Goal: Transaction & Acquisition: Obtain resource

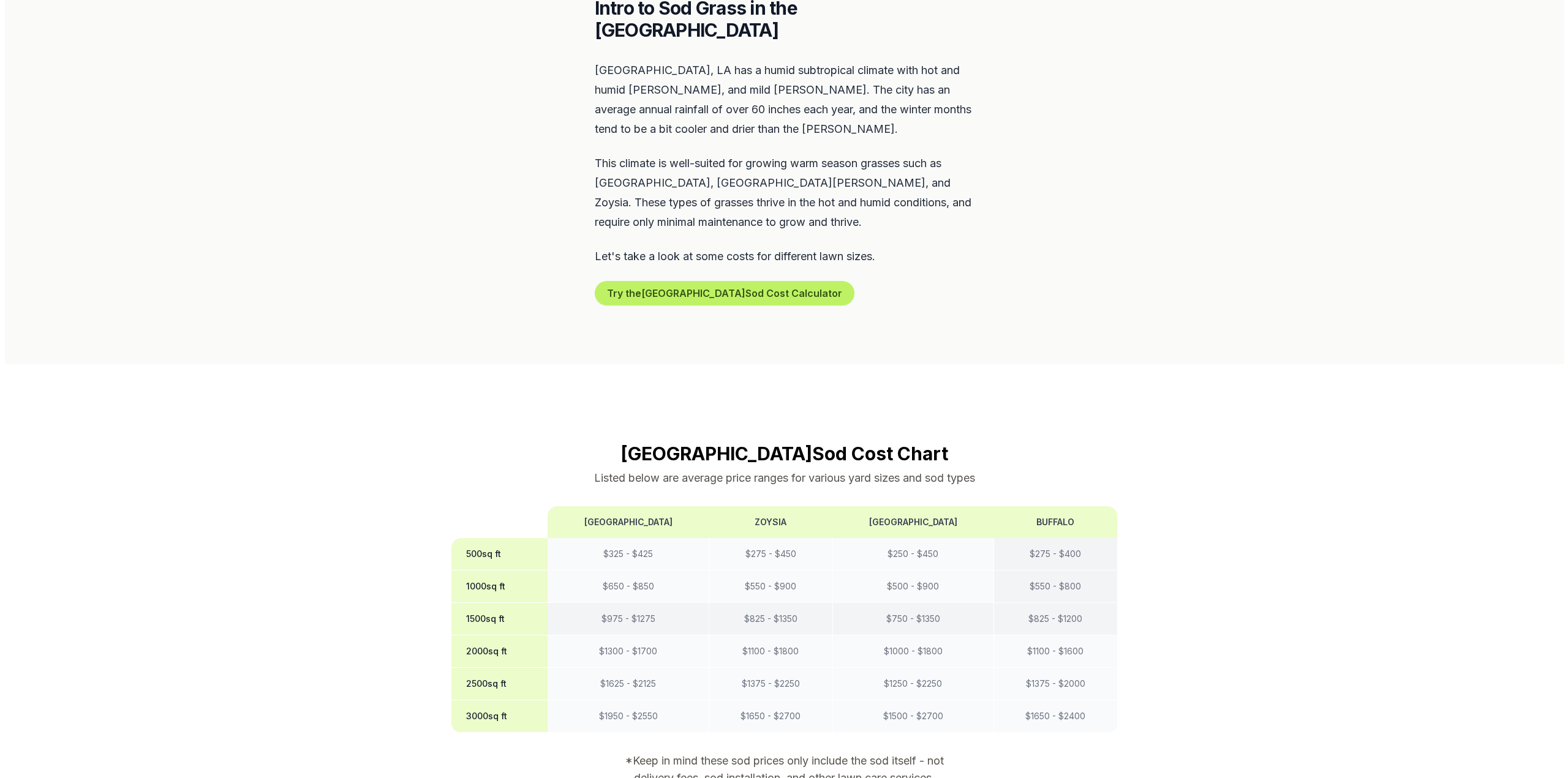
scroll to position [551, 0]
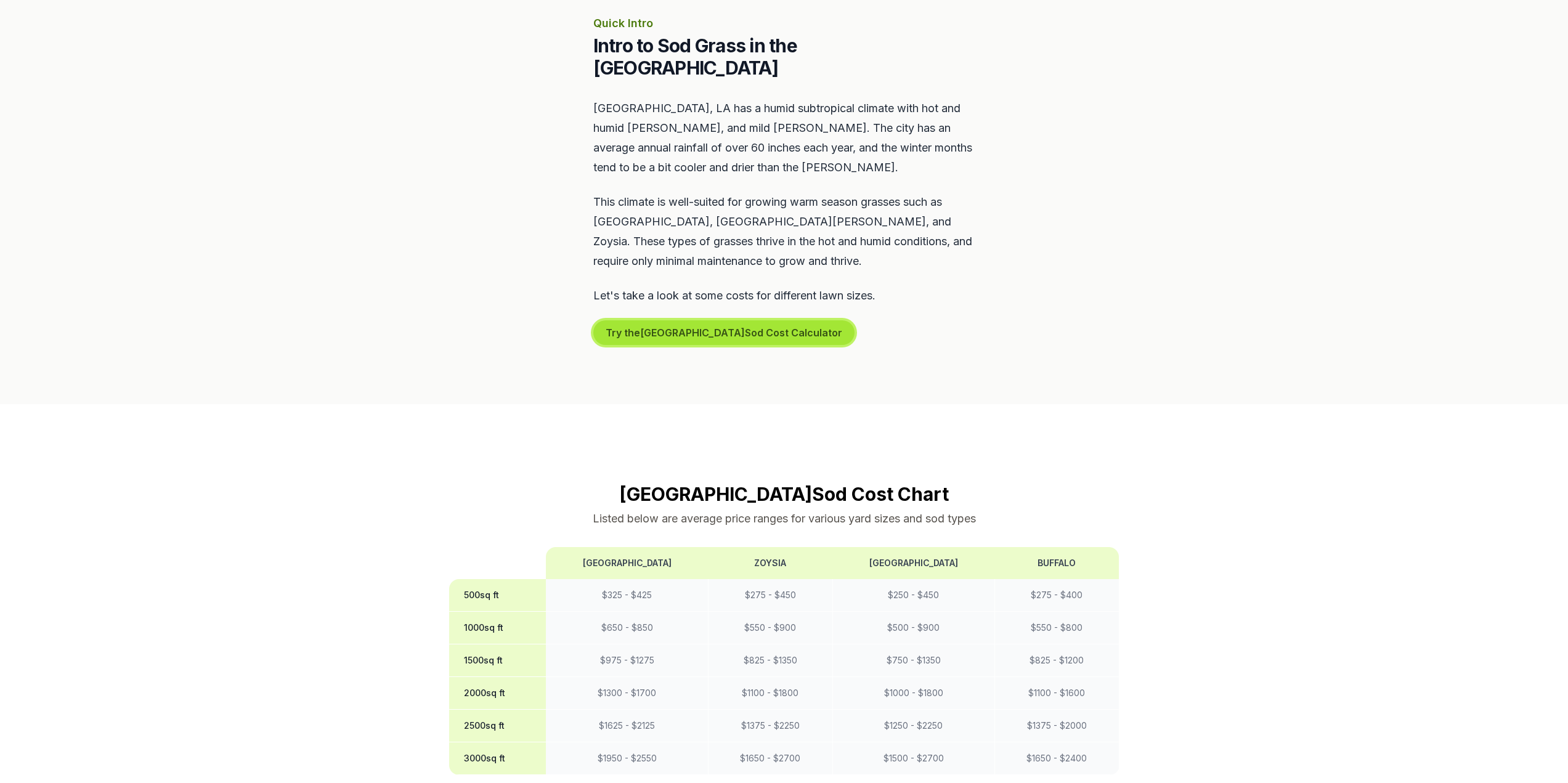
click at [709, 320] on button "Try the New Orleans Sod Cost Calculator" at bounding box center [724, 333] width 261 height 25
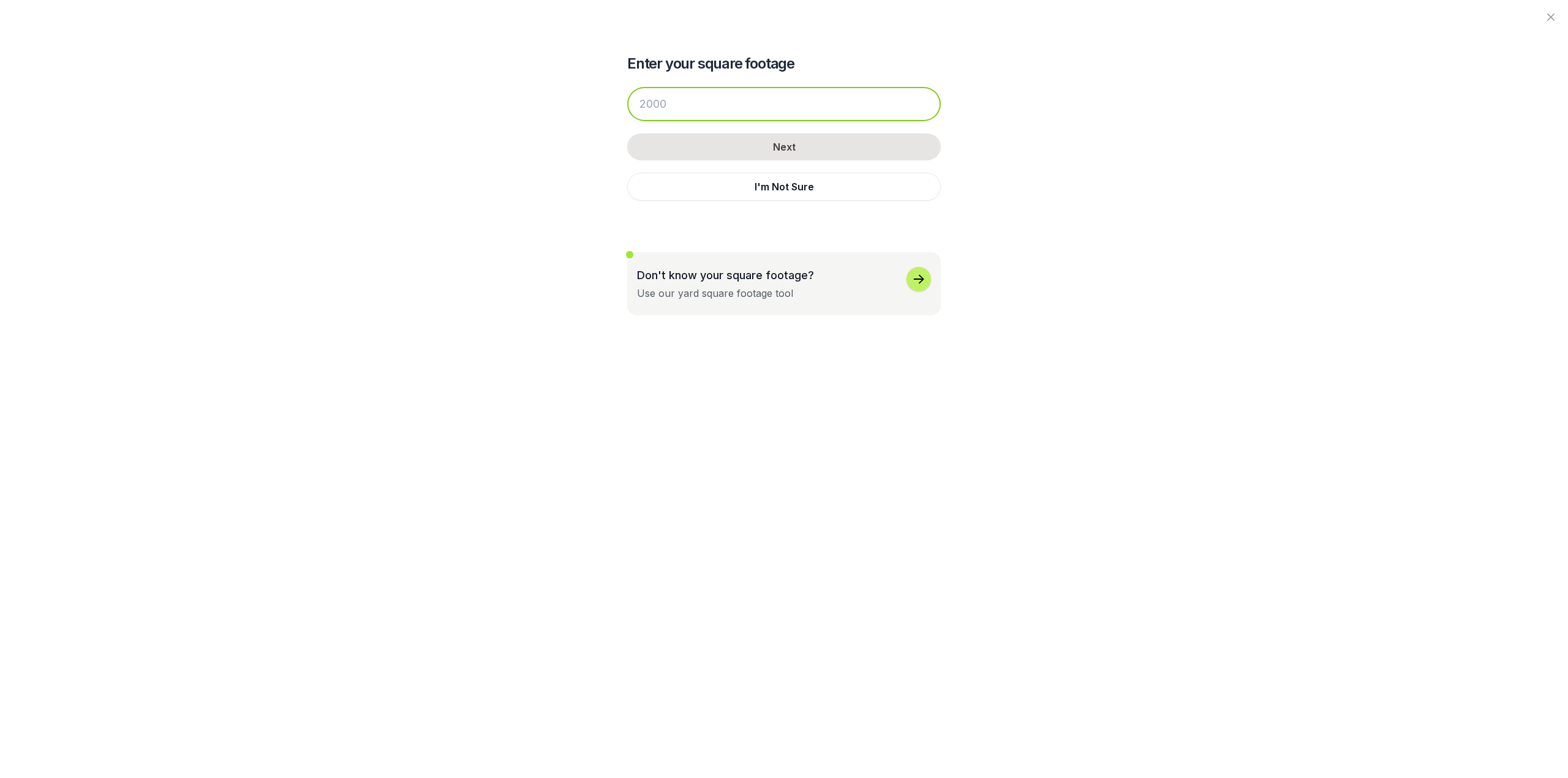
click at [740, 112] on input "number" at bounding box center [784, 104] width 314 height 34
type input "1000"
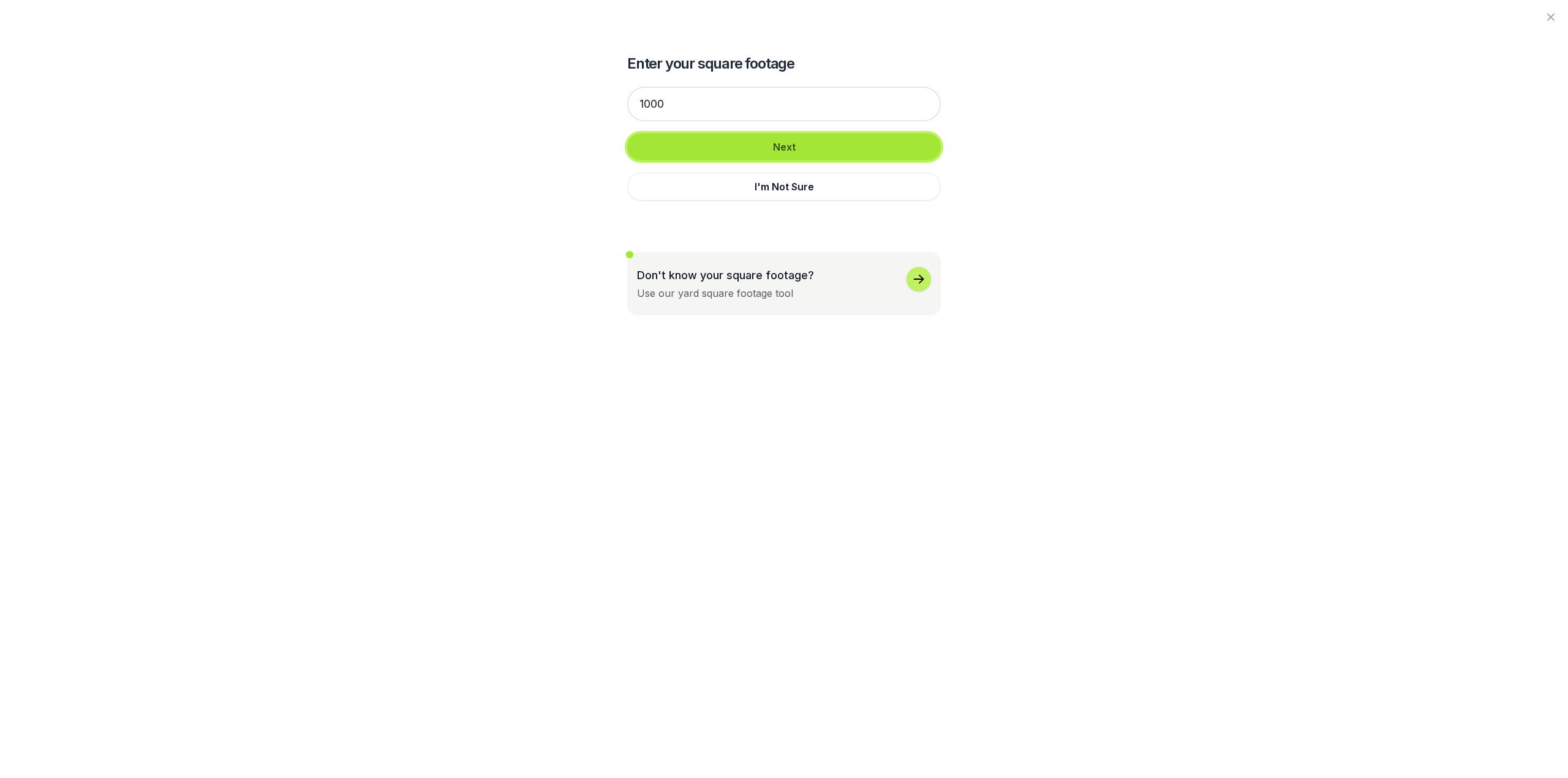
click at [751, 145] on button "Next" at bounding box center [784, 146] width 314 height 27
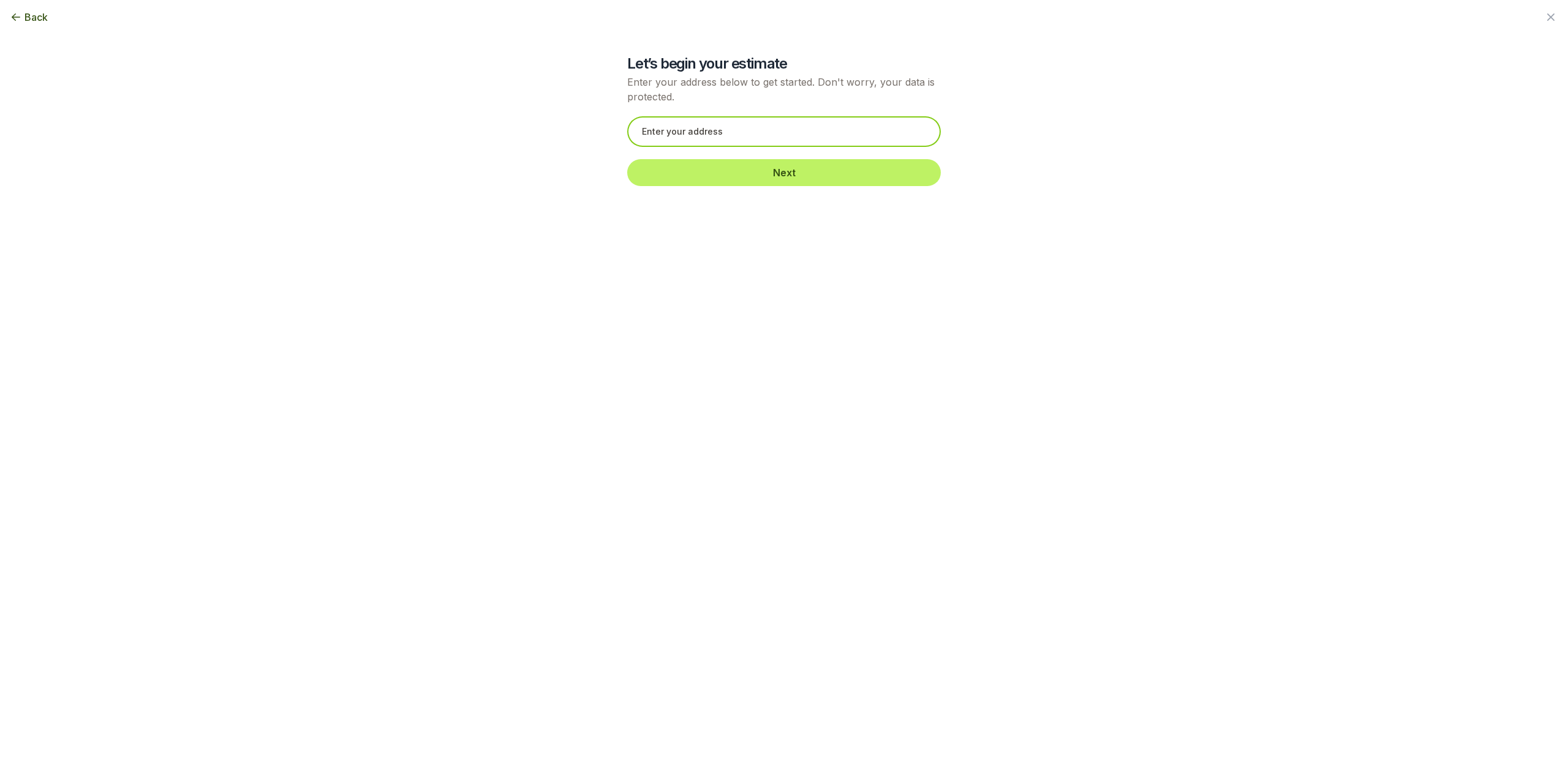
click at [731, 135] on input "text" at bounding box center [784, 132] width 314 height 31
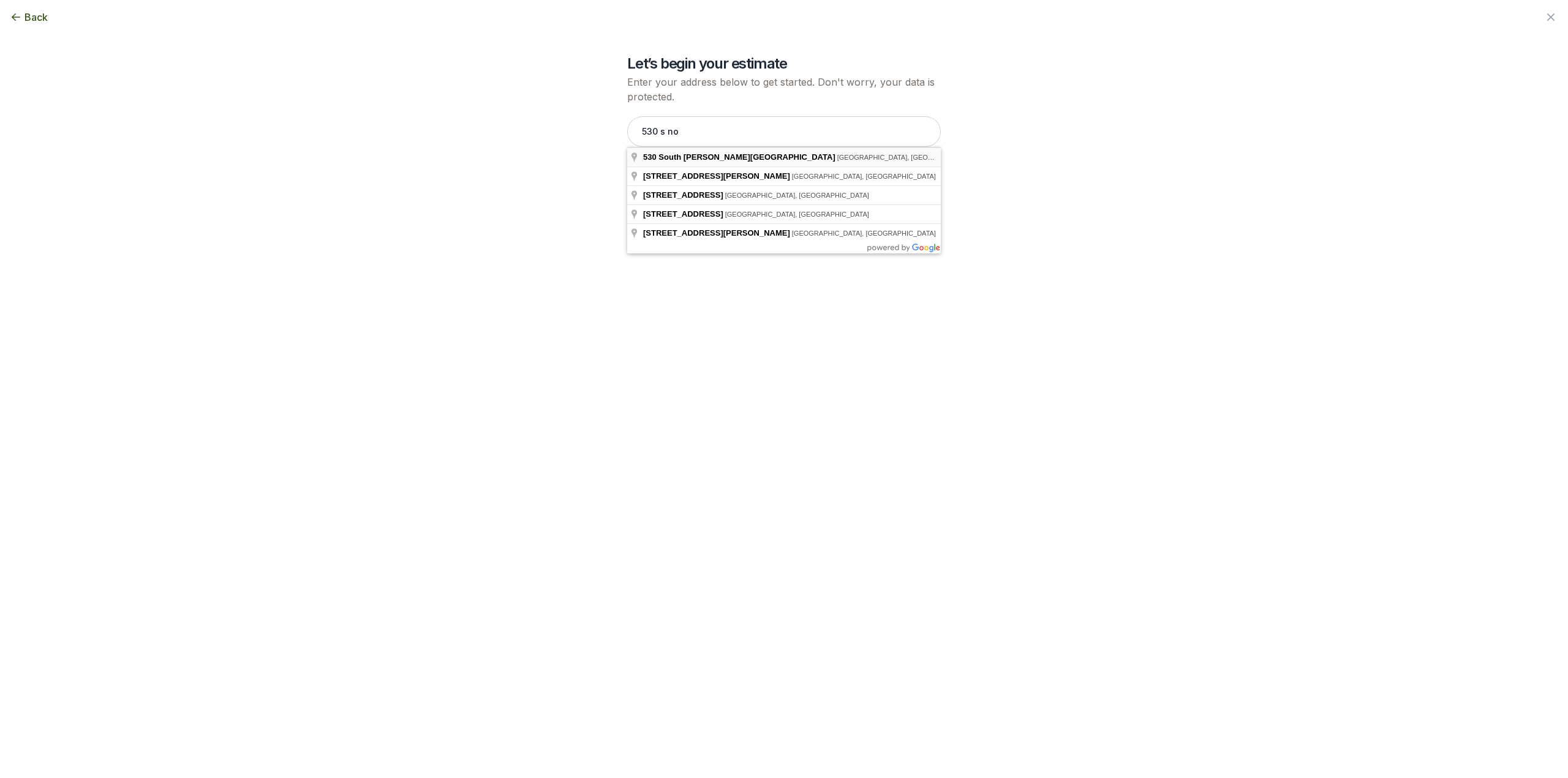
type input "[STREET_ADDRESS][PERSON_NAME]"
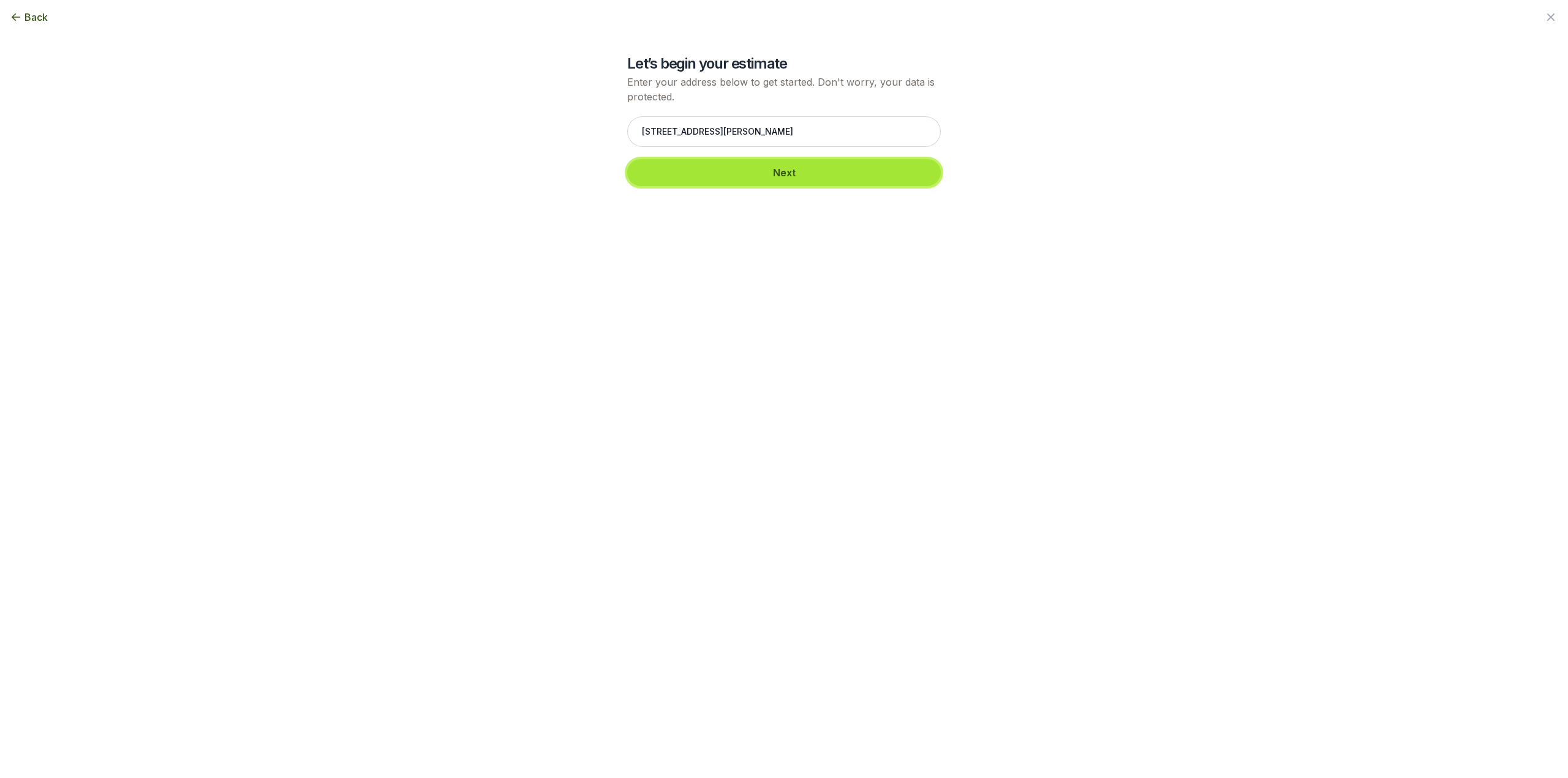
click at [793, 170] on button "Next" at bounding box center [784, 172] width 314 height 27
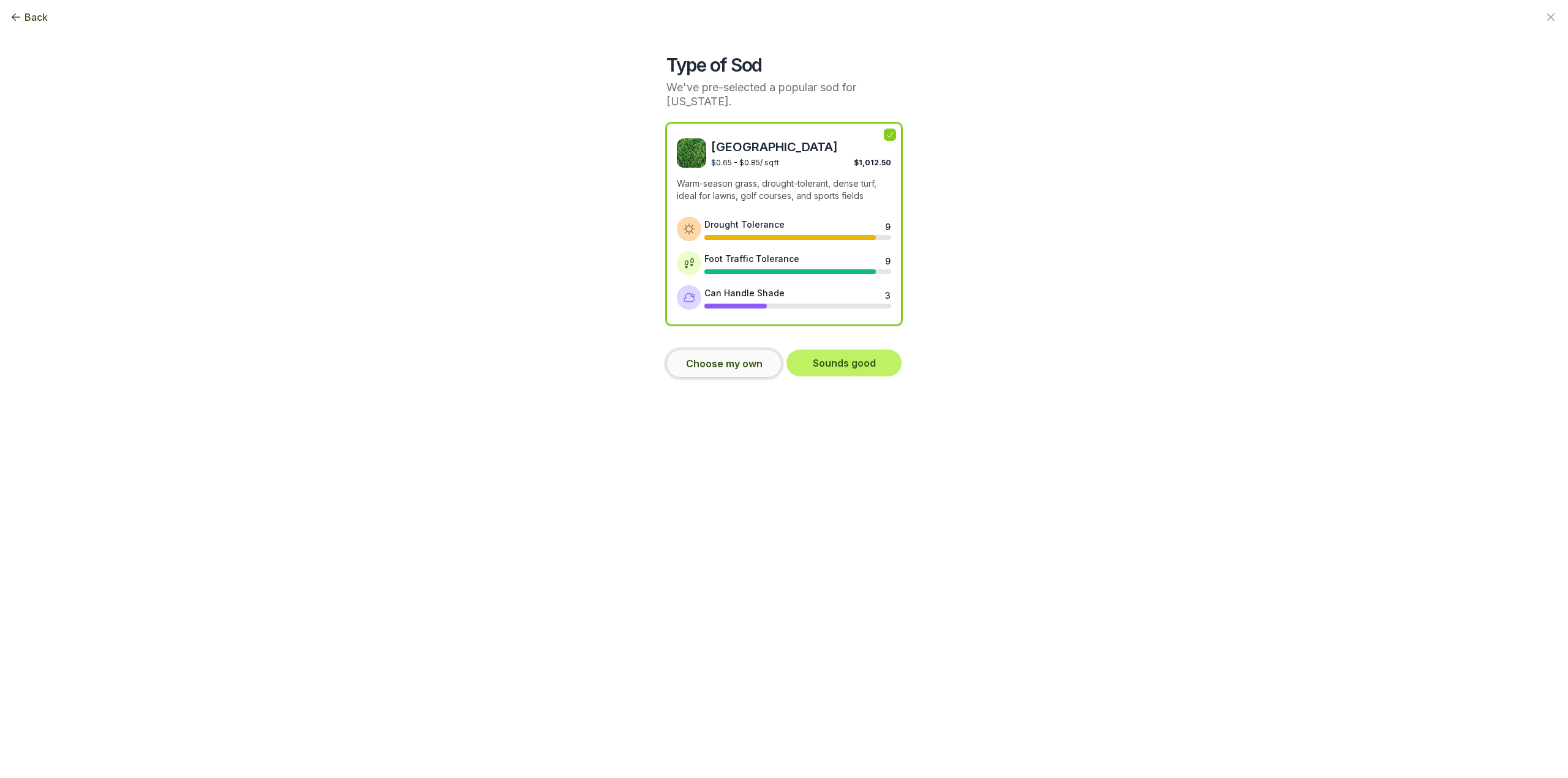
click at [738, 372] on button "Choose my own" at bounding box center [724, 363] width 115 height 28
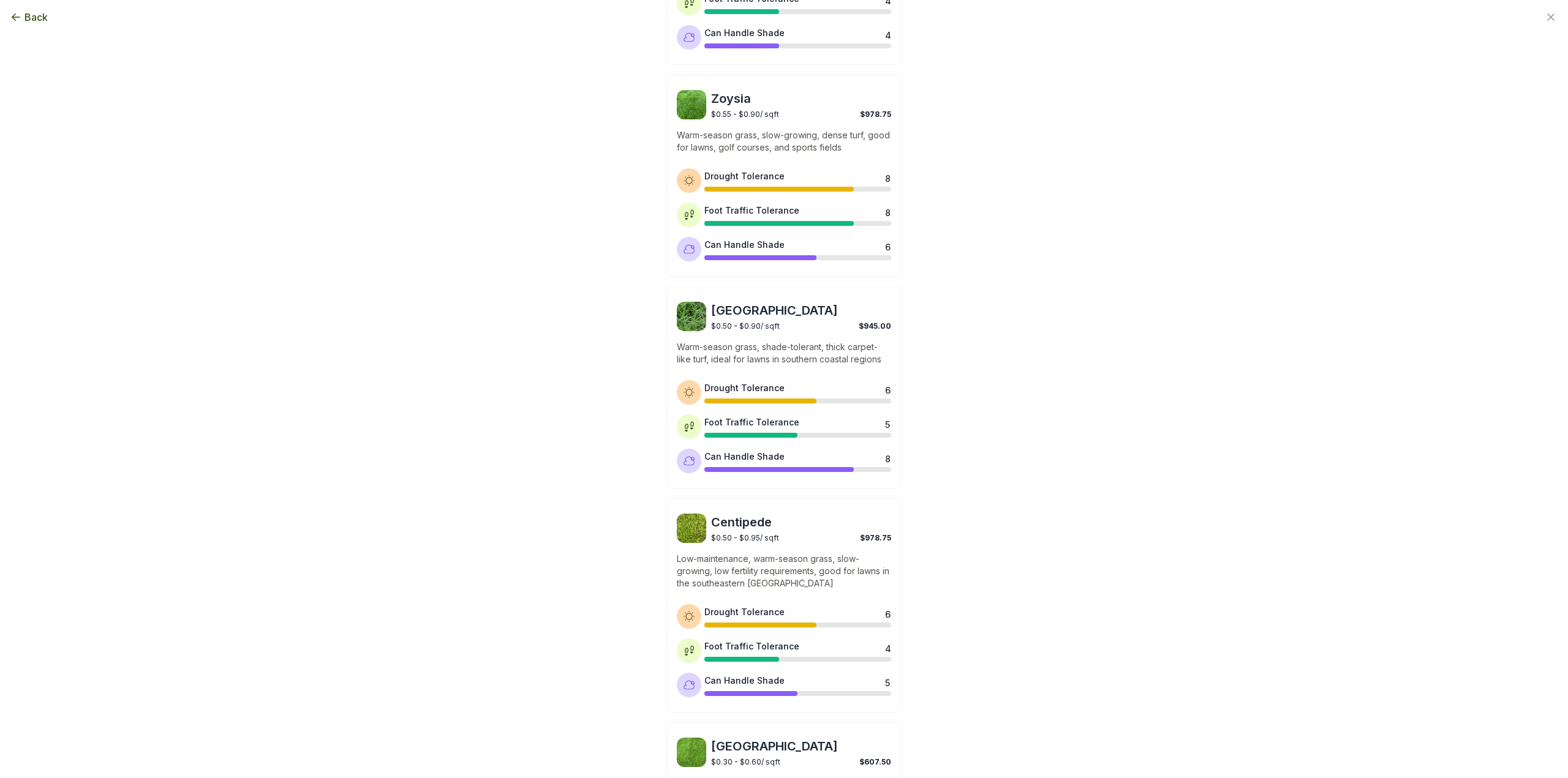
scroll to position [612, 0]
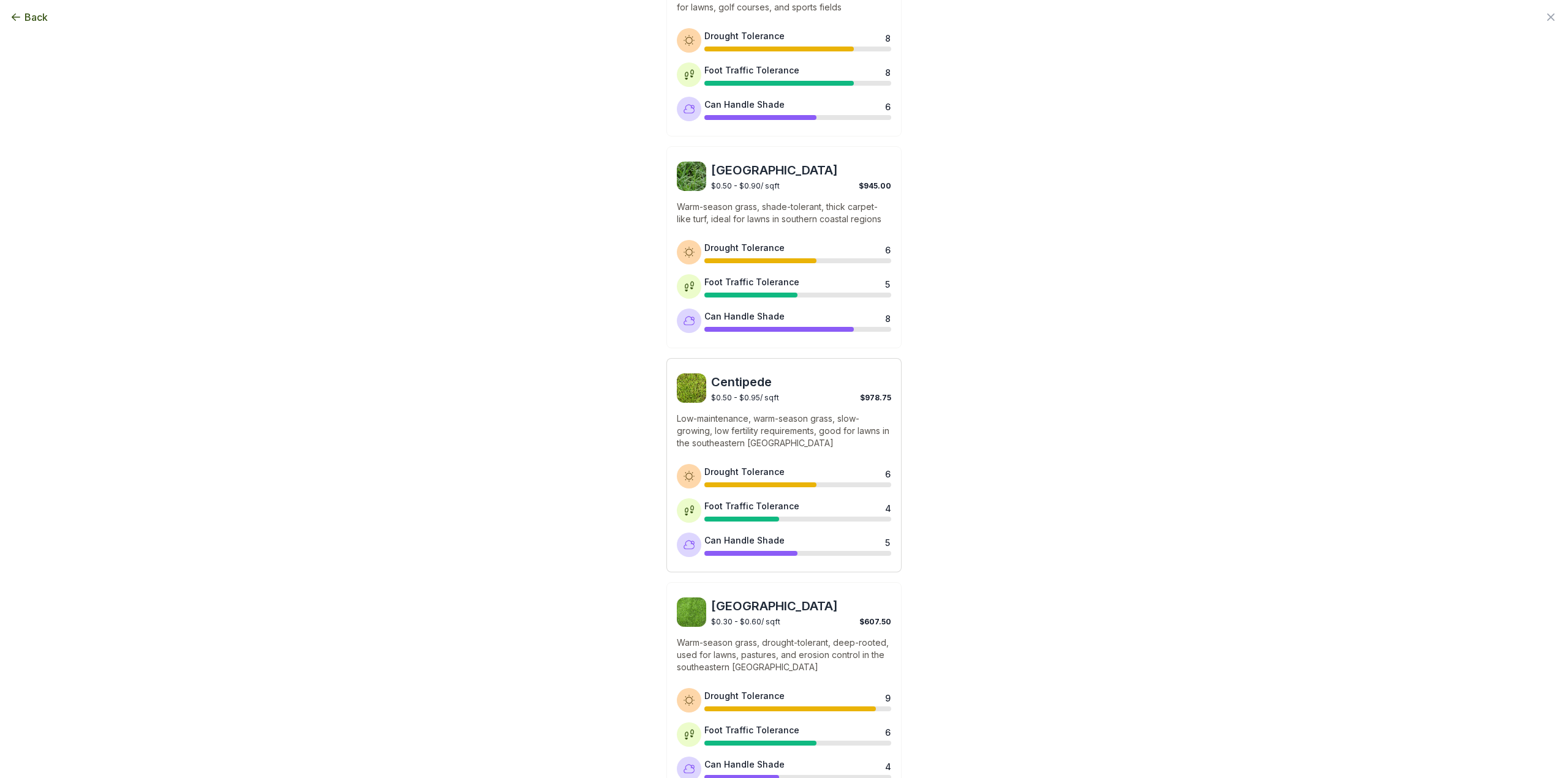
click at [764, 394] on span "$0.50 - $0.95 / sqft" at bounding box center [745, 398] width 68 height 9
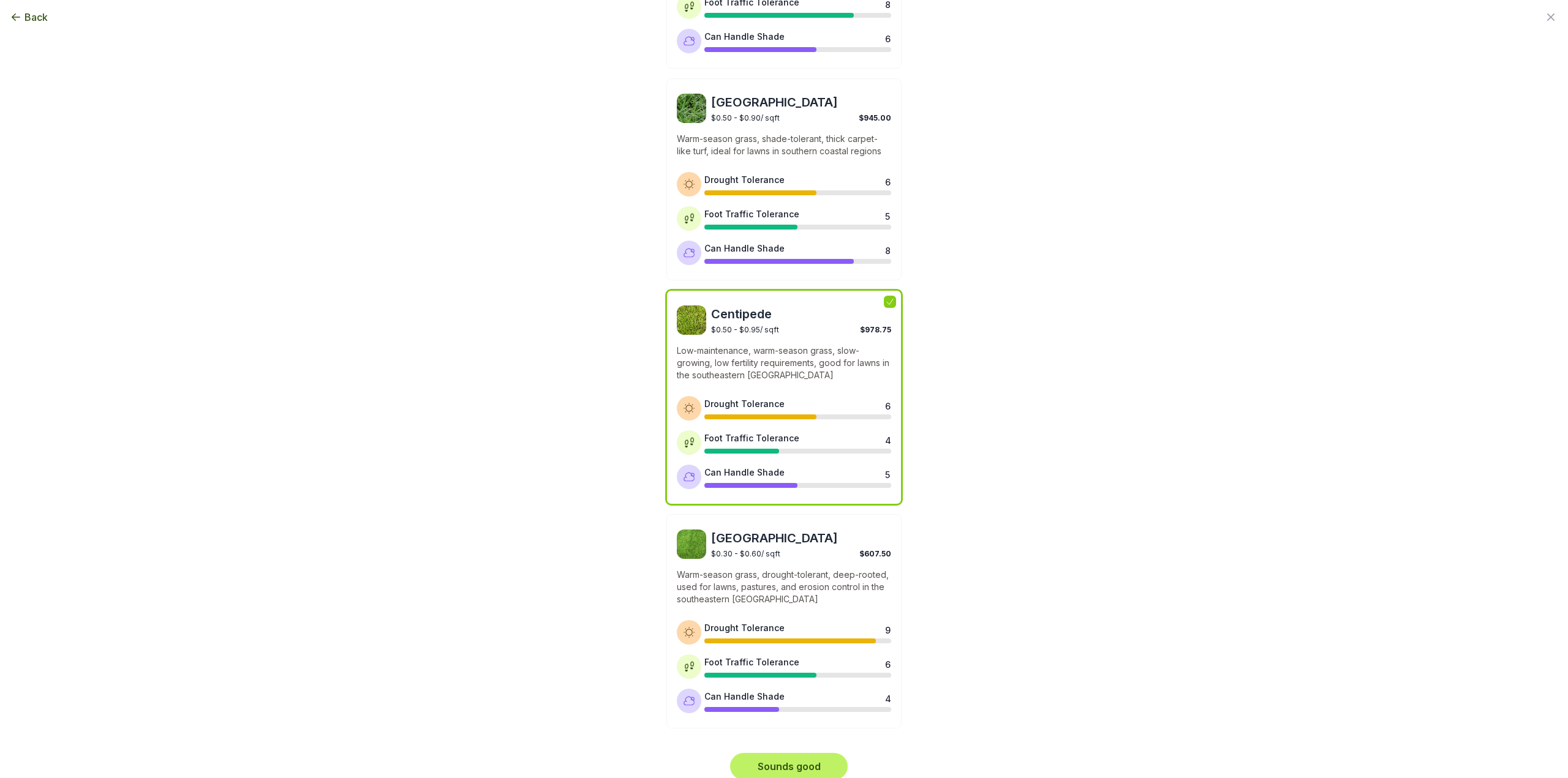
scroll to position [692, 0]
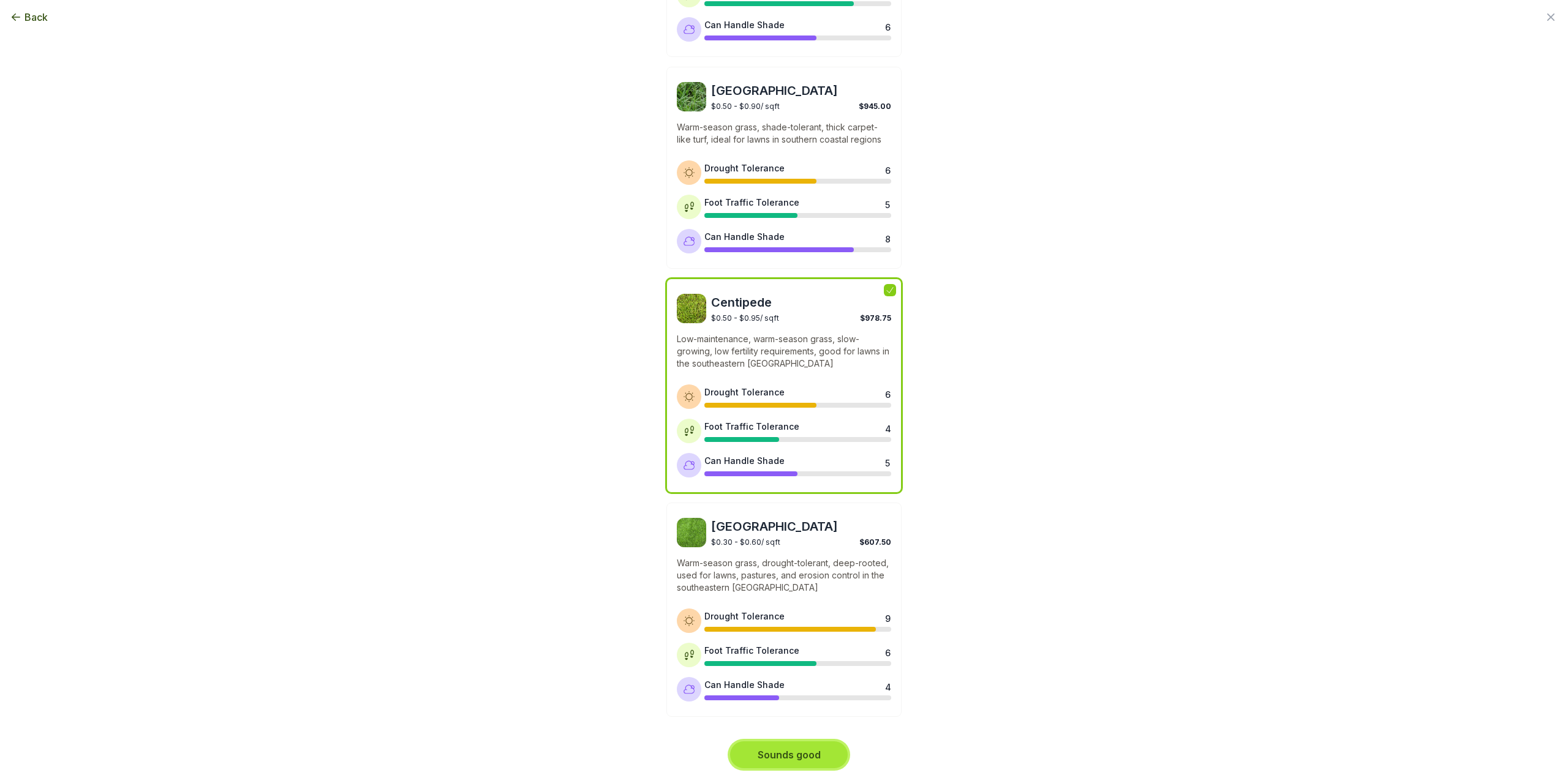
click at [810, 747] on button "Sounds good" at bounding box center [789, 754] width 118 height 27
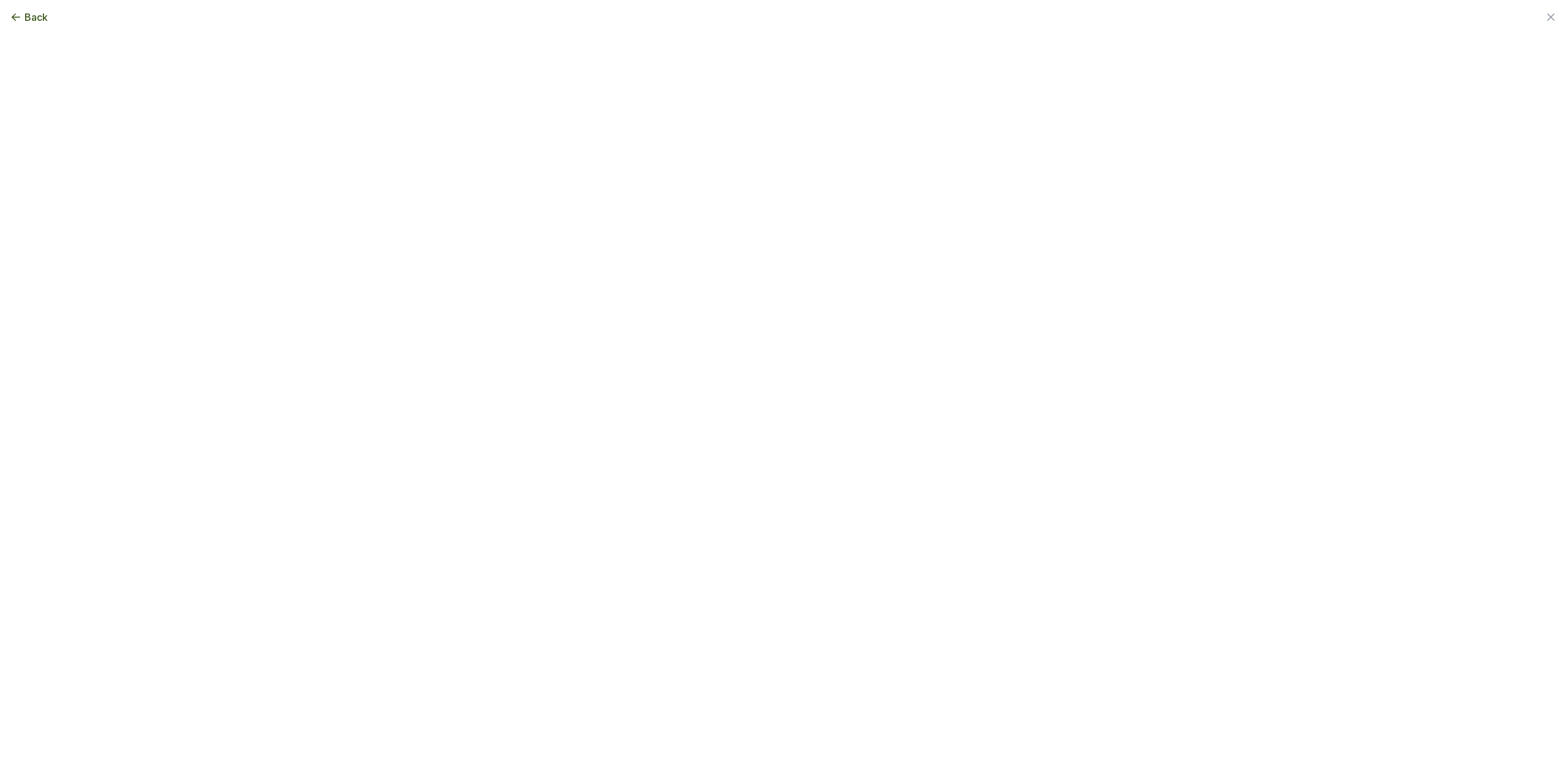
scroll to position [0, 0]
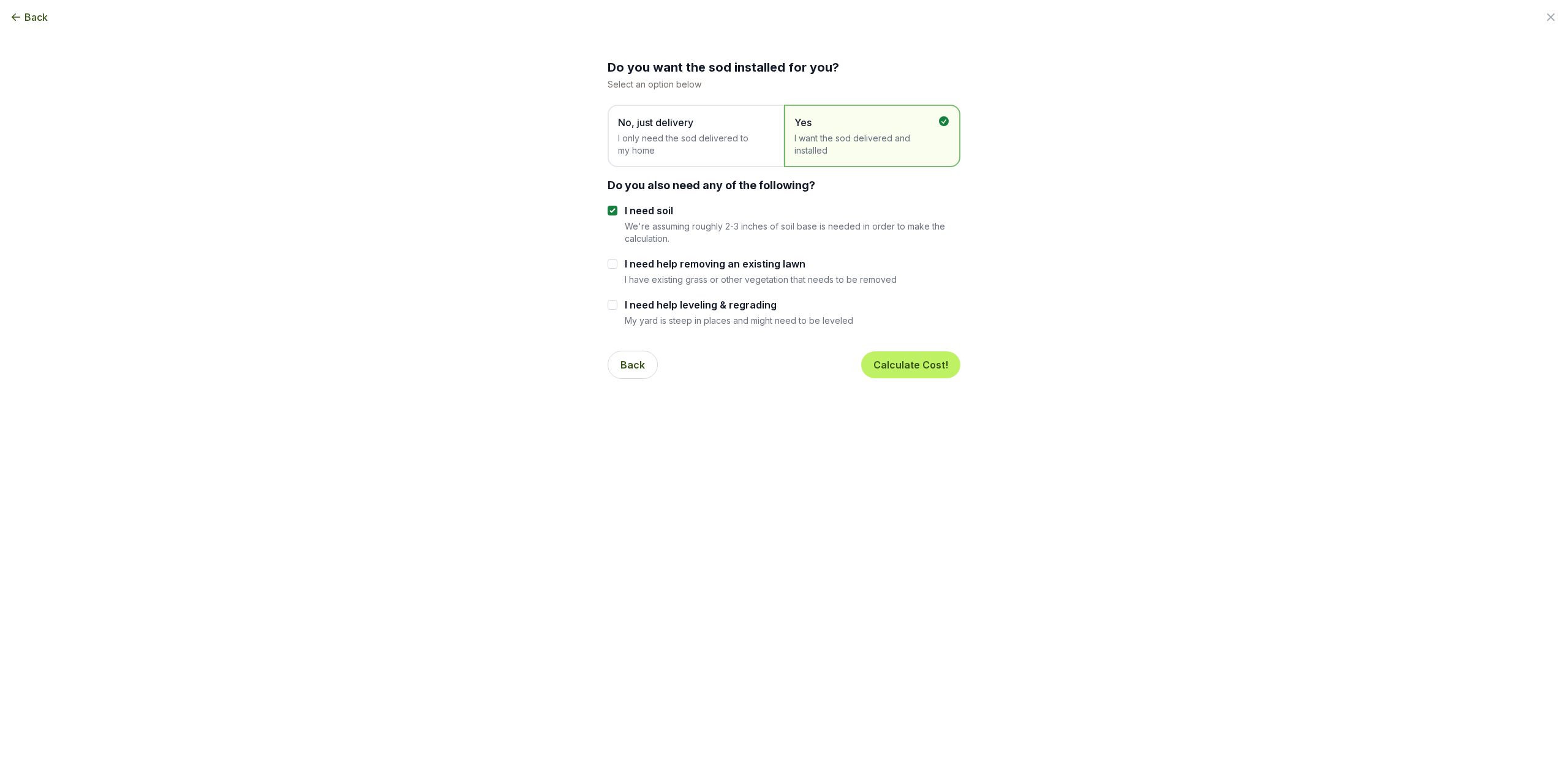
click at [641, 139] on span "I only need the sod delivered to my home" at bounding box center [689, 145] width 143 height 24
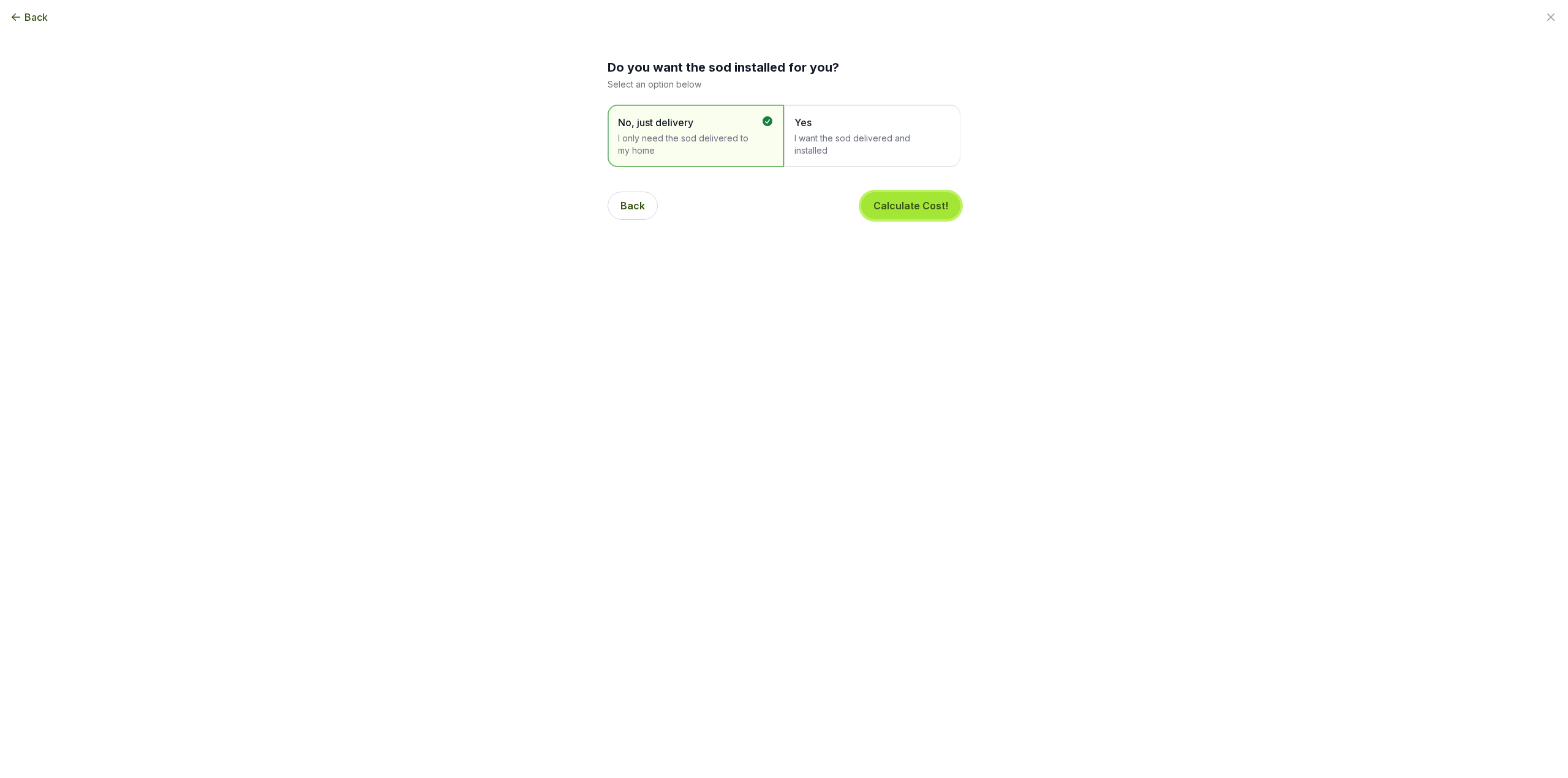
click at [892, 204] on button "Calculate Cost!" at bounding box center [911, 205] width 99 height 27
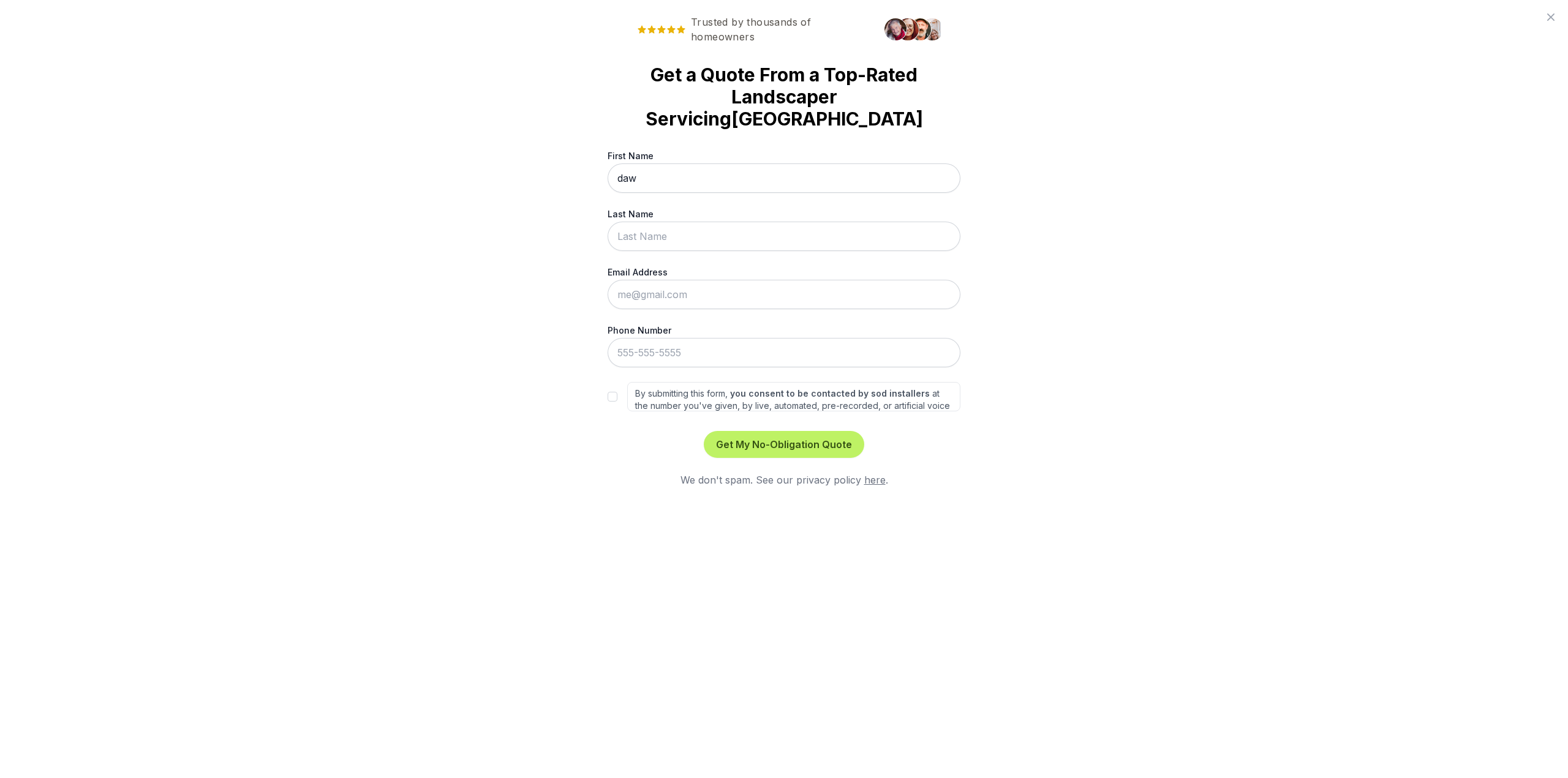
type input "[PERSON_NAME]"
type input "[EMAIL_ADDRESS][DOMAIN_NAME]"
type input "[PHONE_NUMBER]"
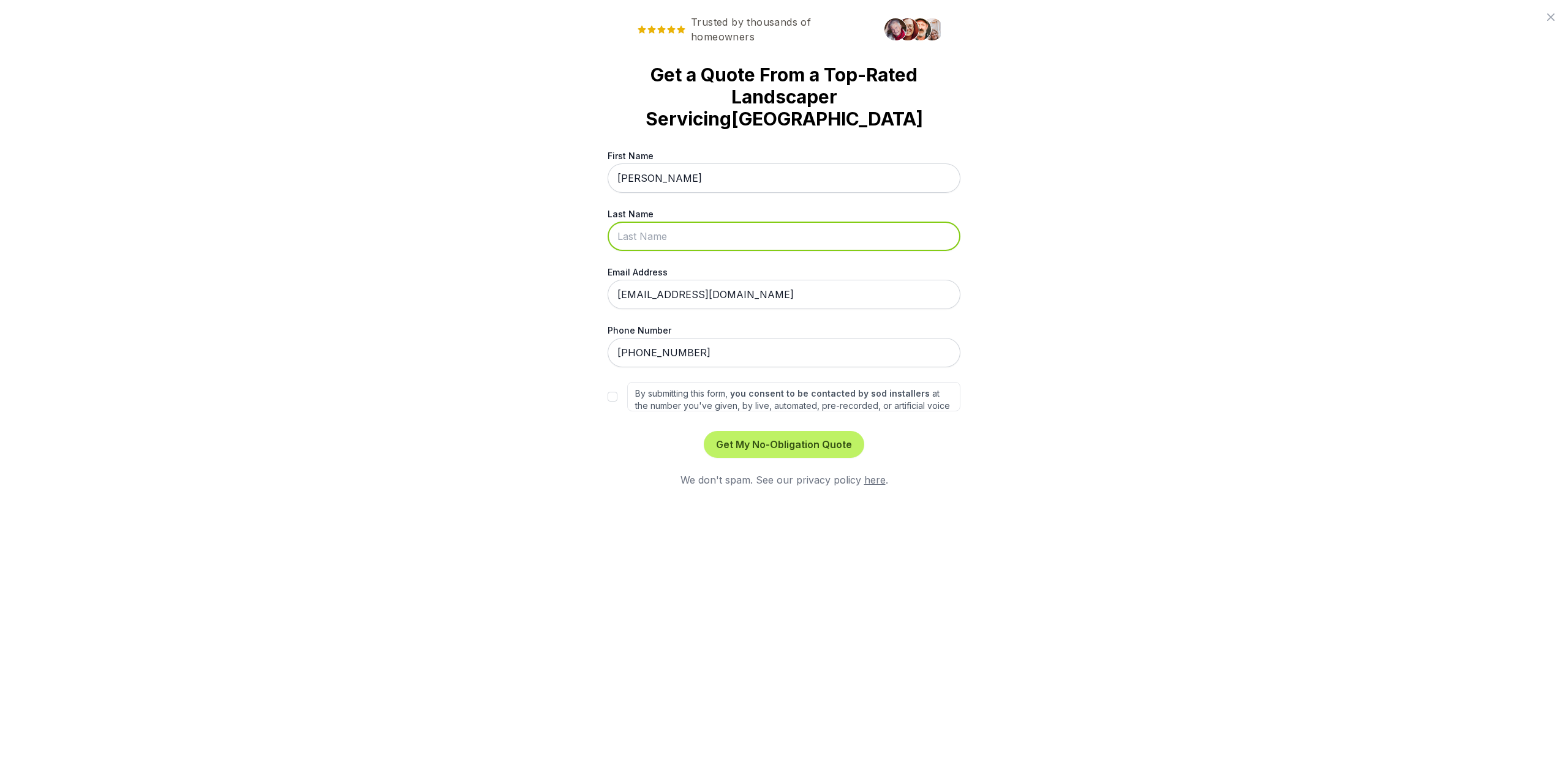
click at [703, 240] on input "Last Name" at bounding box center [784, 236] width 353 height 29
type input "BLANCANEAUX"
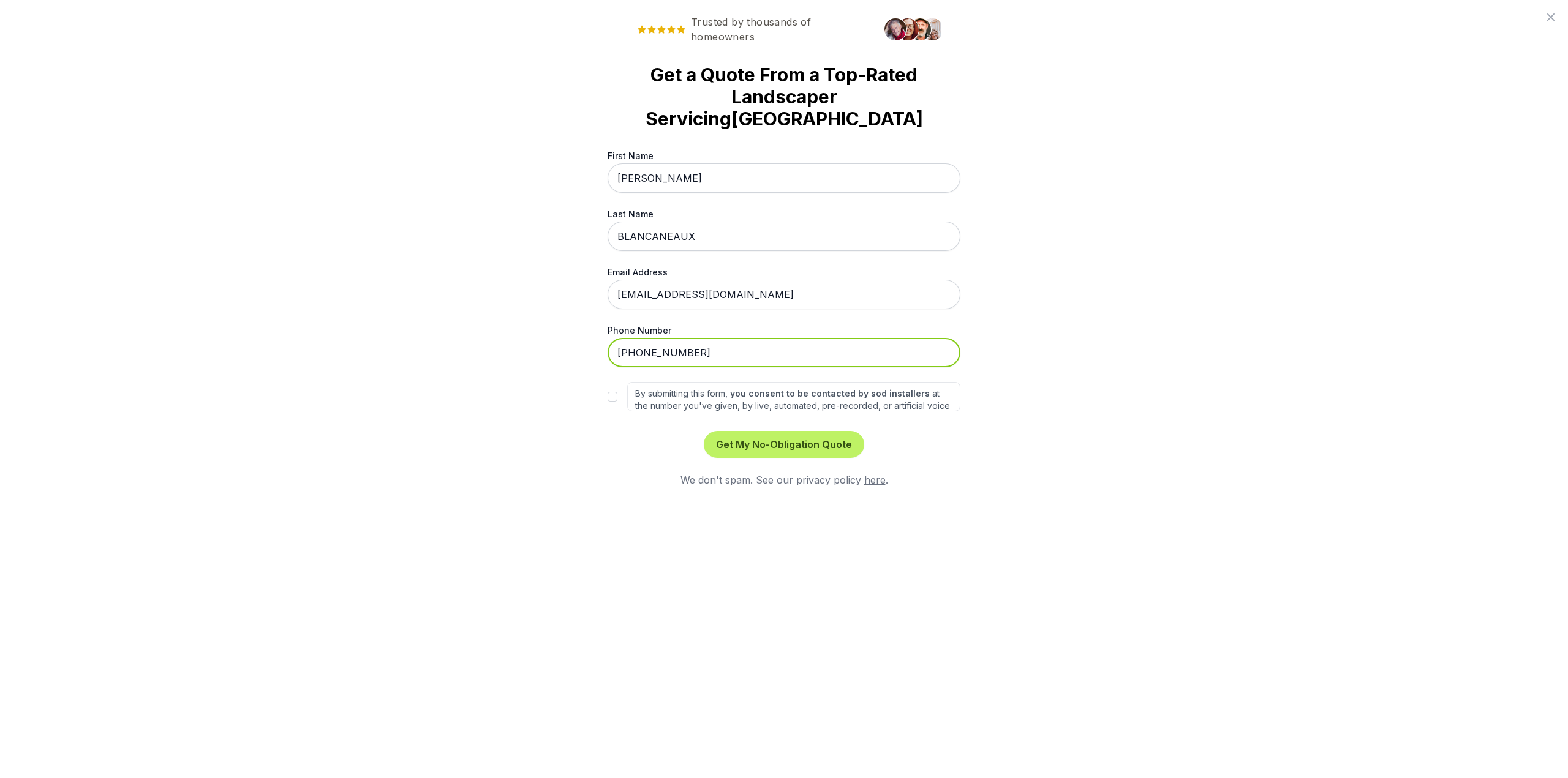
click at [692, 356] on input "[PHONE_NUMBER]" at bounding box center [784, 353] width 353 height 29
drag, startPoint x: 608, startPoint y: 396, endPoint x: 622, endPoint y: 385, distance: 17.8
click at [608, 396] on input "By submitting this form, you consent to be contacted by sod installers at the n…" at bounding box center [612, 396] width 10 height 10
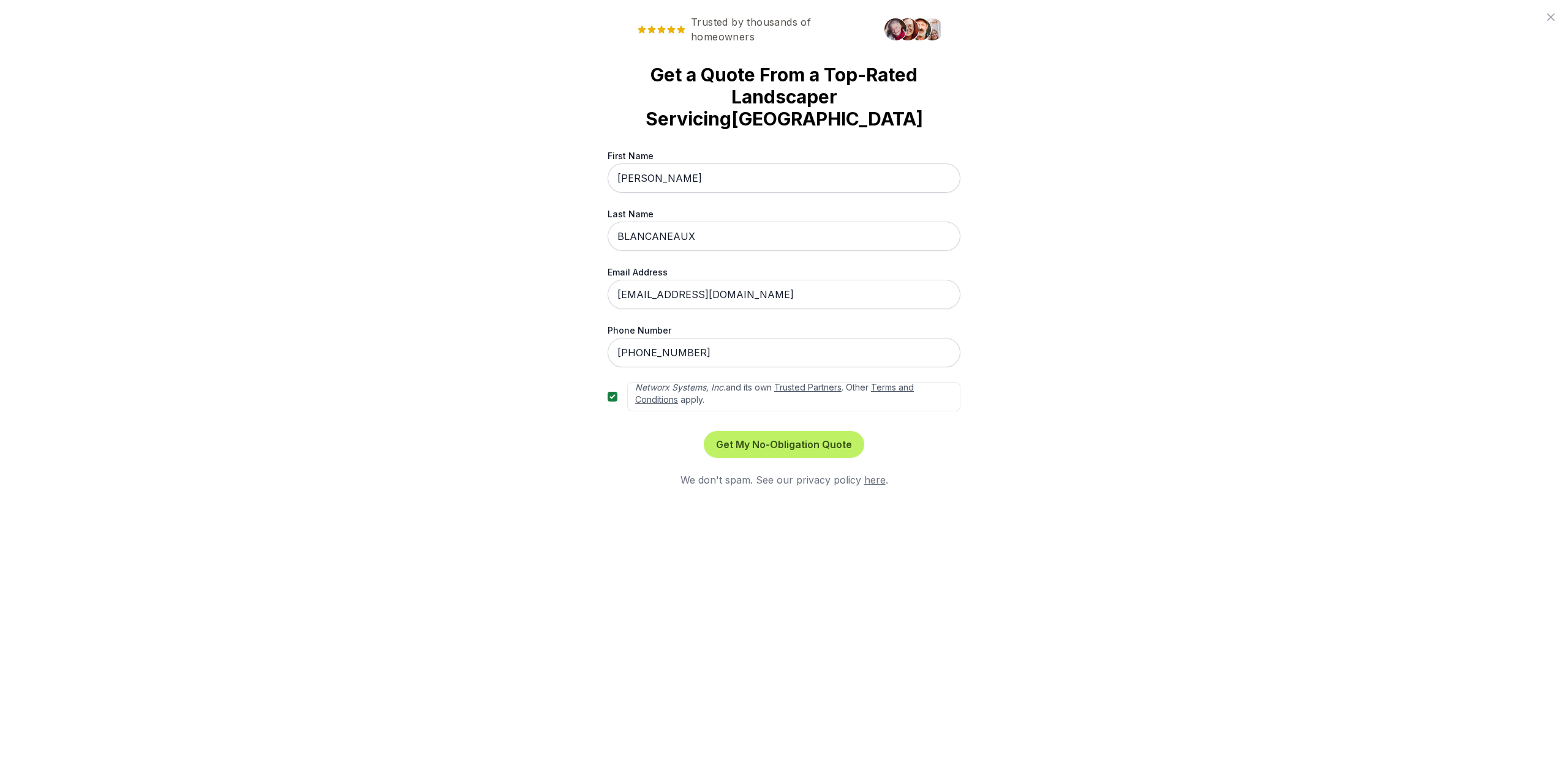
click at [608, 402] on div "By submitting this form, you consent to be contacted by sod installers at the n…" at bounding box center [784, 396] width 353 height 29
click at [610, 398] on input "By submitting this form, you consent to be contacted by sod installers at the n…" at bounding box center [612, 396] width 10 height 10
click at [748, 449] on button "Get My No-Obligation Quote" at bounding box center [784, 444] width 161 height 27
click at [614, 394] on input "By submitting this form, you consent to be contacted by sod installers at the n…" at bounding box center [612, 396] width 10 height 10
checkbox input "true"
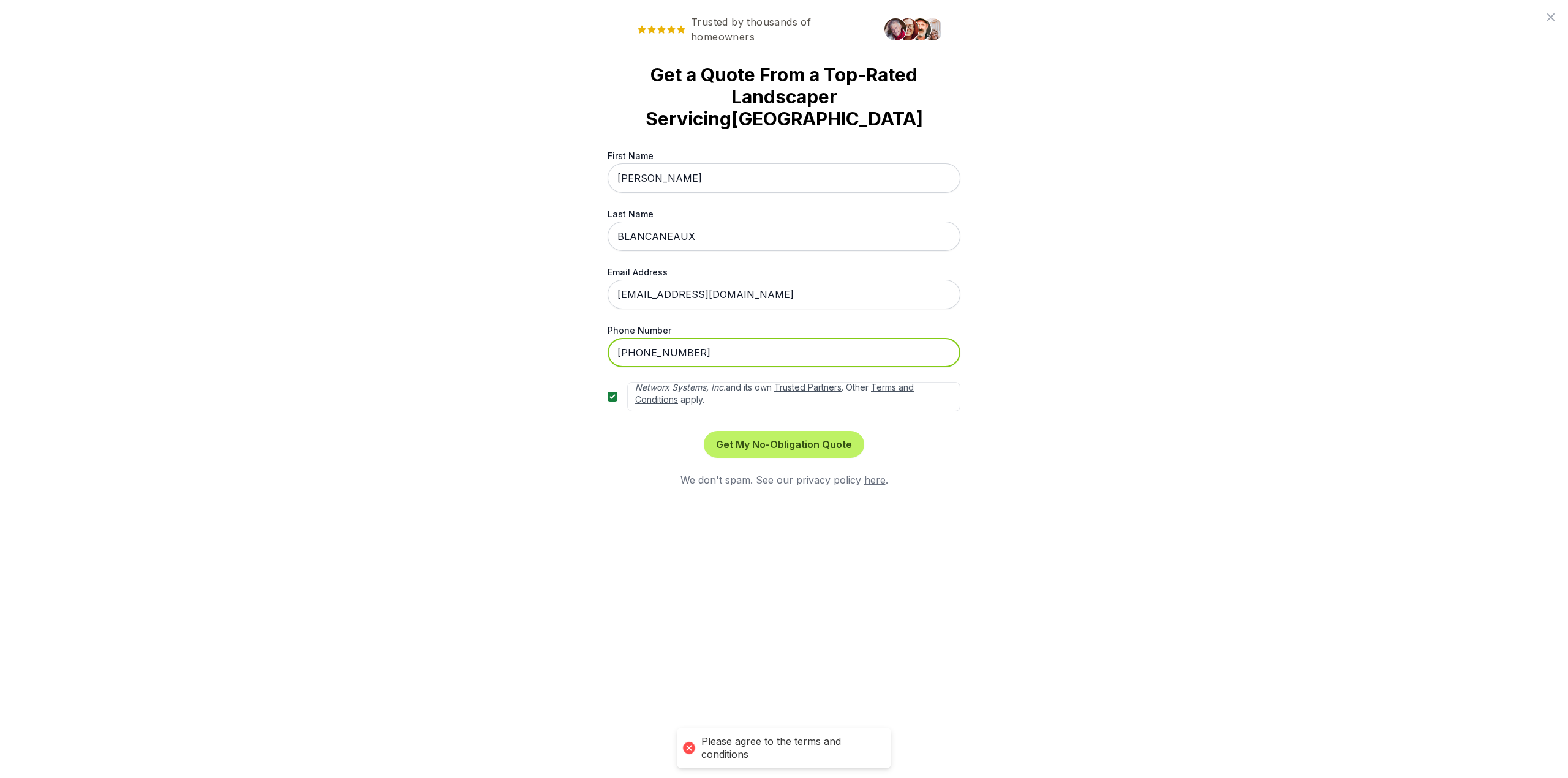
click at [700, 356] on input "[PHONE_NUMBER]" at bounding box center [784, 353] width 353 height 29
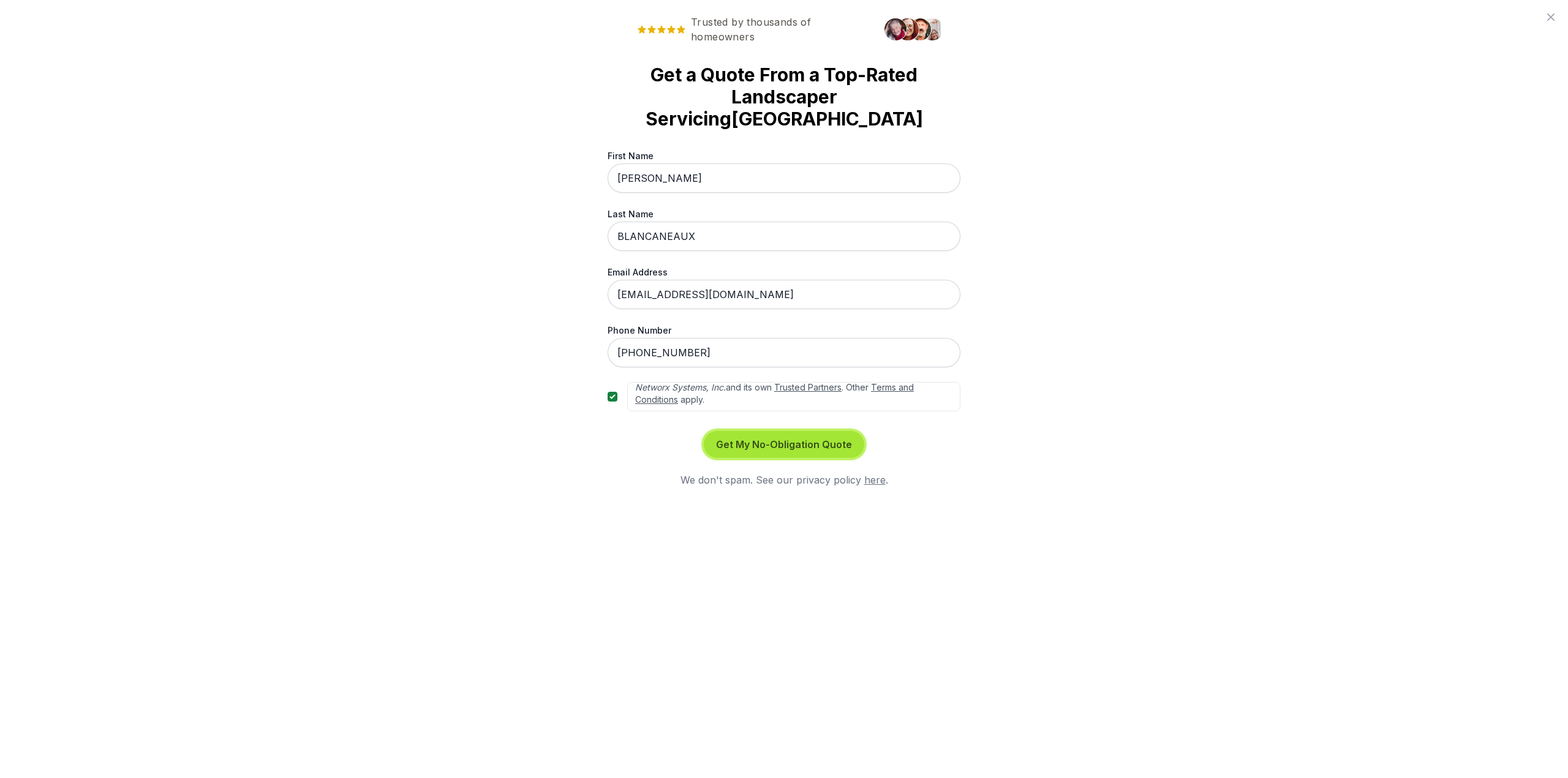
click at [841, 442] on button "Get My No-Obligation Quote" at bounding box center [784, 444] width 161 height 27
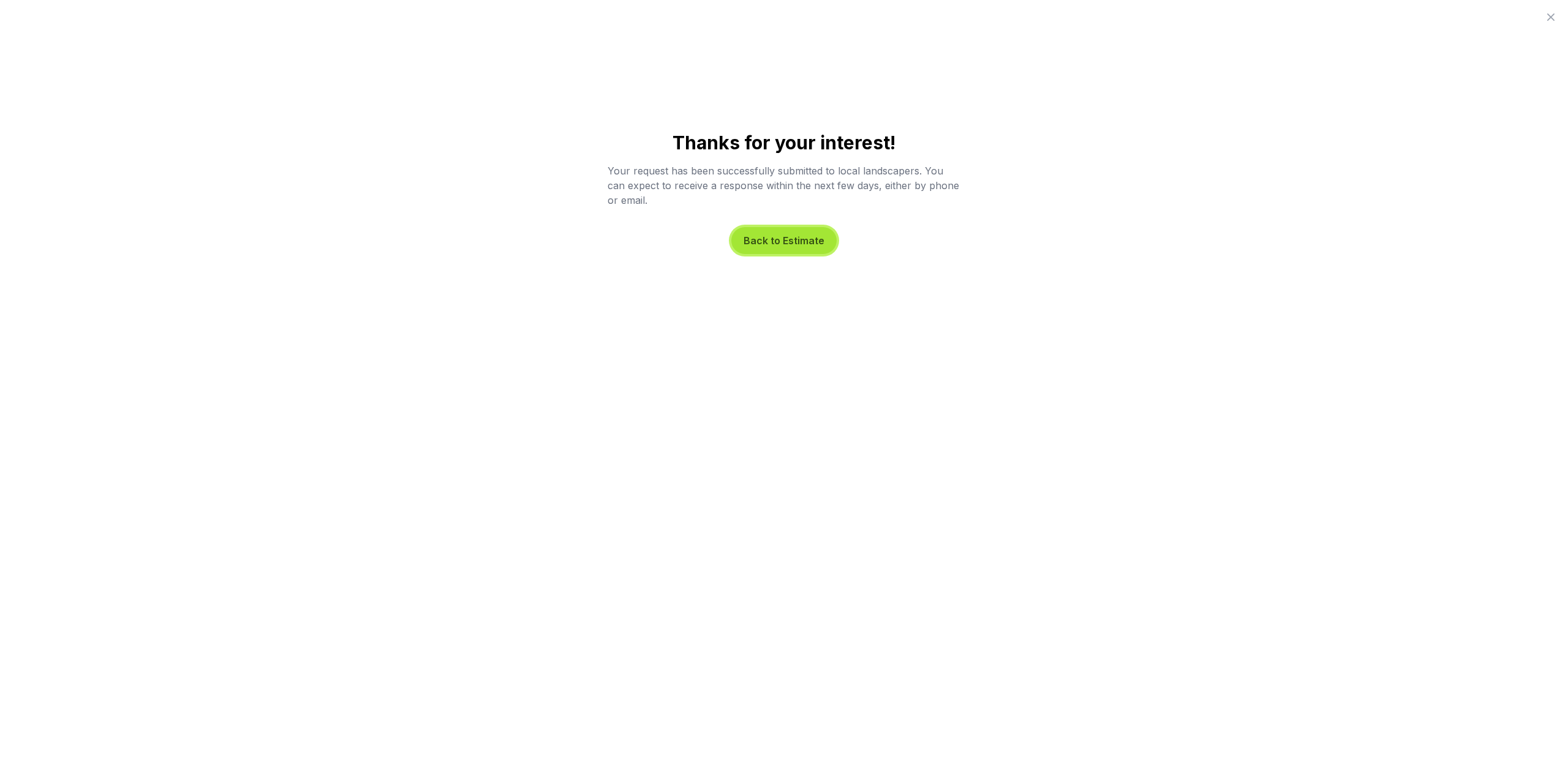
click at [785, 242] on button "Back to Estimate" at bounding box center [784, 240] width 106 height 27
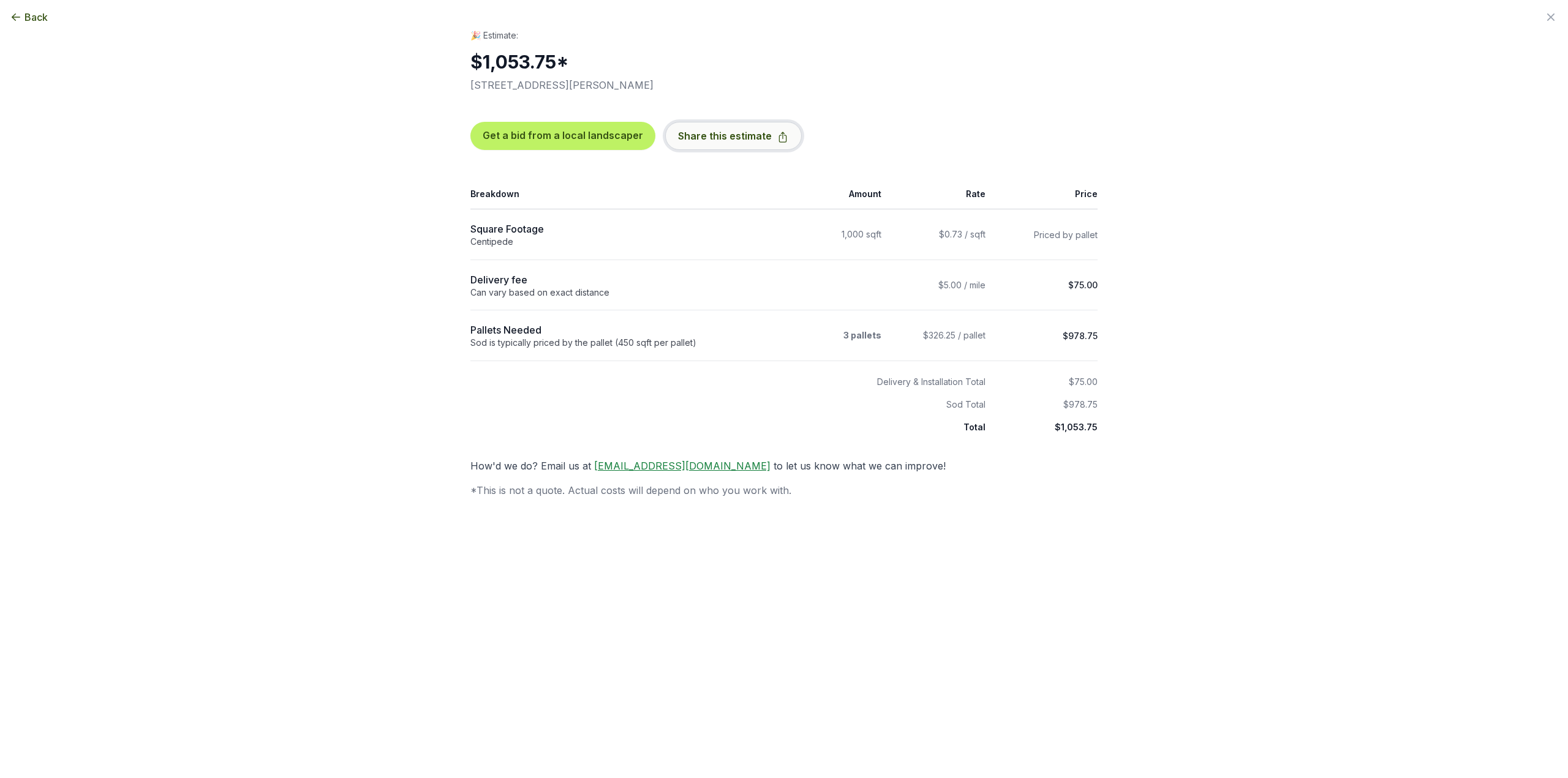
drag, startPoint x: 1202, startPoint y: 142, endPoint x: 770, endPoint y: 140, distance: 432.0
click at [777, 140] on icon "button" at bounding box center [783, 137] width 12 height 12
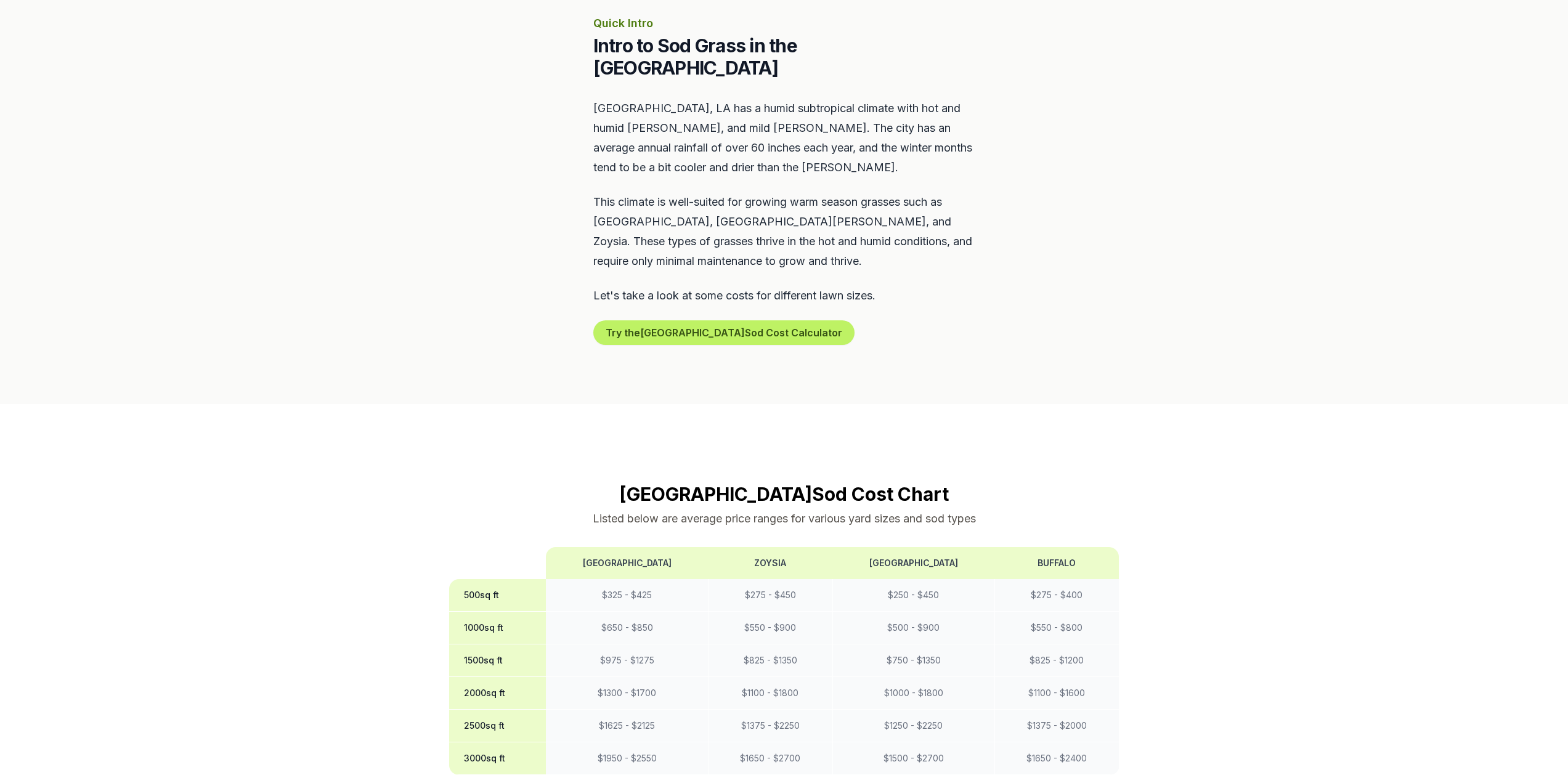
scroll to position [554, 0]
